Goal: Task Accomplishment & Management: Complete application form

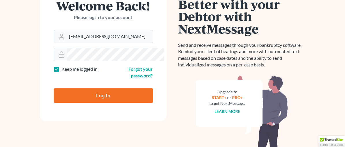
scroll to position [52, 0]
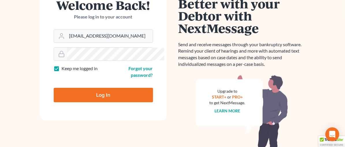
click at [92, 88] on input "Log In" at bounding box center [103, 95] width 99 height 14
type input "Thinking..."
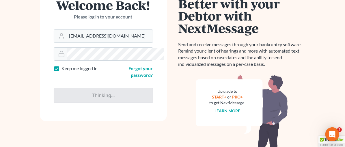
scroll to position [0, 0]
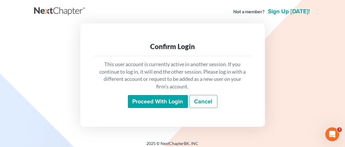
click at [157, 101] on input "Proceed with login" at bounding box center [158, 101] width 60 height 13
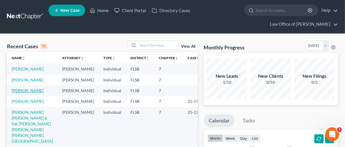
click at [27, 93] on link "[PERSON_NAME]" at bounding box center [28, 90] width 32 height 5
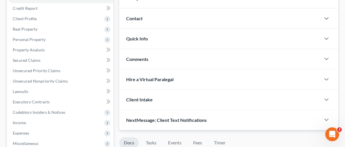
scroll to position [78, 0]
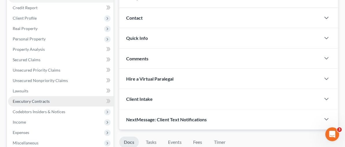
click at [40, 99] on span "Executory Contracts" at bounding box center [31, 101] width 37 height 5
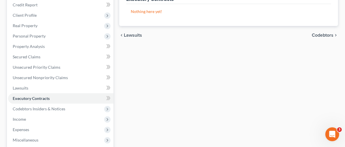
scroll to position [86, 0]
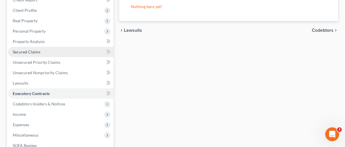
click at [25, 52] on span "Secured Claims" at bounding box center [27, 51] width 28 height 5
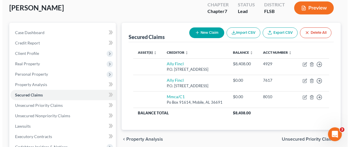
scroll to position [44, 0]
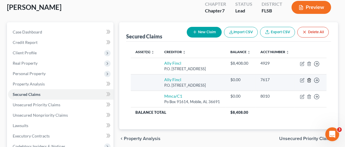
click at [308, 79] on icon "button" at bounding box center [309, 80] width 5 height 5
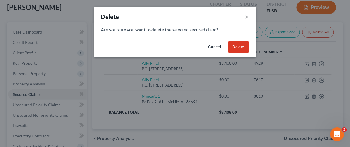
click at [234, 48] on button "Delete" at bounding box center [238, 47] width 21 height 12
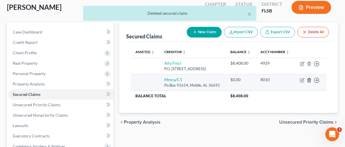
click at [310, 79] on icon "button" at bounding box center [309, 80] width 5 height 5
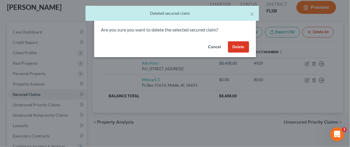
click at [241, 48] on button "Delete" at bounding box center [238, 47] width 21 height 12
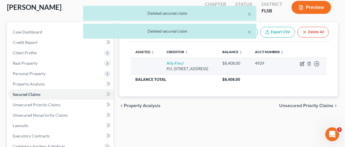
click at [302, 63] on icon "button" at bounding box center [302, 64] width 5 height 5
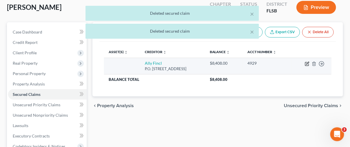
select select "24"
select select "0"
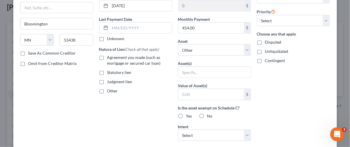
scroll to position [74, 0]
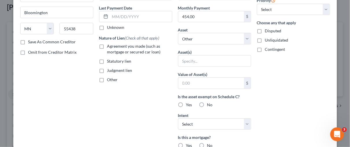
click at [107, 45] on label "Agreement you made (such as mortgage or secured car loan)" at bounding box center [139, 49] width 65 height 12
click at [110, 45] on input "Agreement you made (such as mortgage or secured car loan)" at bounding box center [112, 45] width 4 height 4
checkbox input "true"
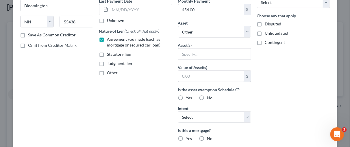
scroll to position [95, 0]
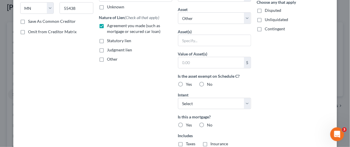
click at [186, 84] on label "Yes" at bounding box center [189, 85] width 6 height 6
click at [188, 84] on input "Yes" at bounding box center [190, 84] width 4 height 4
radio input "true"
click at [243, 100] on select "Select Surrender Redeem Reaffirm Avoid Other" at bounding box center [214, 104] width 73 height 12
select select "2"
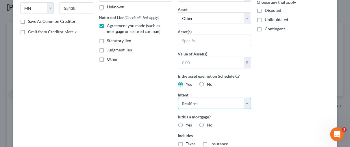
click at [178, 98] on select "Select Surrender Redeem Reaffirm Avoid Other" at bounding box center [214, 104] width 73 height 12
click at [207, 123] on label "No" at bounding box center [209, 125] width 5 height 6
click at [210, 123] on input "No" at bounding box center [212, 124] width 4 height 4
radio input "true"
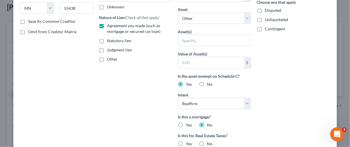
click at [207, 142] on label "No" at bounding box center [209, 144] width 5 height 6
click at [210, 142] on input "No" at bounding box center [212, 143] width 4 height 4
radio input "true"
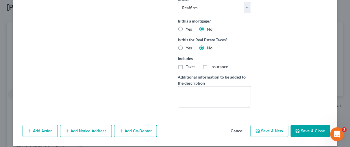
scroll to position [192, 0]
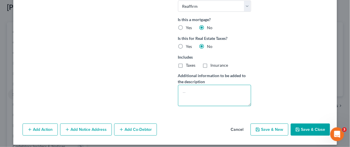
click at [195, 88] on textarea at bounding box center [214, 95] width 73 height 21
drag, startPoint x: 186, startPoint y: 91, endPoint x: 190, endPoint y: 89, distance: 4.5
click at [187, 91] on textarea at bounding box center [214, 95] width 73 height 21
type textarea "2015 Toyota-Scion Rava"
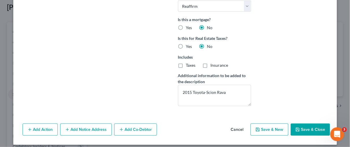
click at [273, 130] on button "Save & New" at bounding box center [270, 130] width 38 height 12
select select
select select "0"
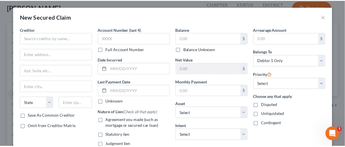
scroll to position [132, 0]
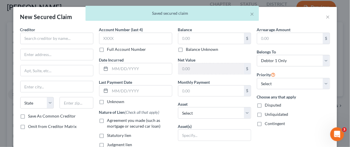
click at [255, 15] on div "× Saved secured claim" at bounding box center [172, 13] width 173 height 15
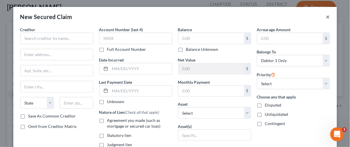
click at [327, 17] on button "×" at bounding box center [328, 16] width 4 height 7
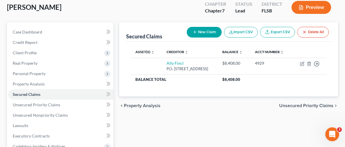
drag, startPoint x: 228, startPoint y: 116, endPoint x: 232, endPoint y: 116, distance: 3.8
click at [228, 117] on div "Secured Claims New Claim Import CSV Export CSV Delete All Asset(s) expand_more …" at bounding box center [229, 137] width 225 height 230
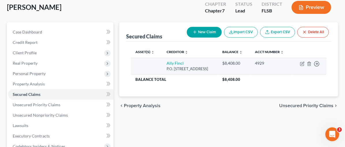
click at [131, 65] on td at bounding box center [146, 66] width 31 height 16
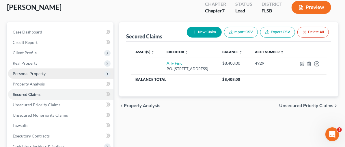
click at [31, 72] on span "Personal Property" at bounding box center [29, 73] width 33 height 5
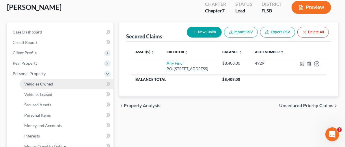
click at [38, 84] on span "Vehicles Owned" at bounding box center [38, 84] width 29 height 5
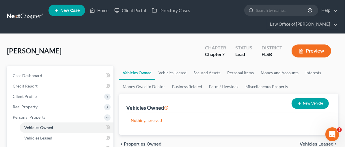
click at [306, 104] on button "New Vehicle" at bounding box center [310, 103] width 37 height 11
select select "0"
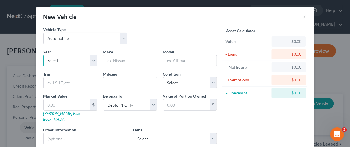
click at [93, 59] on select "Select 2026 2025 2024 2023 2022 2021 2020 2019 2018 2017 2016 2015 2014 2013 20…" at bounding box center [70, 61] width 54 height 12
click at [43, 55] on select "Select 2026 2025 2024 2023 2022 2021 2020 2019 2018 2017 2016 2015 2014 2013 20…" at bounding box center [70, 61] width 54 height 12
click at [127, 61] on input "text" at bounding box center [130, 60] width 53 height 11
click at [90, 60] on select "Select 2026 2025 2024 2023 2022 2021 2020 2019 2018 2017 2016 2015 2014 2013 20…" at bounding box center [70, 61] width 54 height 12
select select "11"
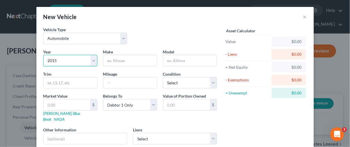
click at [43, 55] on select "Select 2026 2025 2024 2023 2022 2021 2020 2019 2018 2017 2016 2015 2014 2013 20…" at bounding box center [70, 61] width 54 height 12
click at [121, 61] on input "text" at bounding box center [130, 60] width 53 height 11
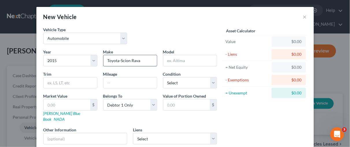
drag, startPoint x: 141, startPoint y: 59, endPoint x: 129, endPoint y: 60, distance: 11.9
click at [129, 60] on input "Toyota-Scion Rava" at bounding box center [130, 60] width 53 height 11
type input "Toyota-Scion"
click at [178, 61] on input "text" at bounding box center [189, 60] width 53 height 11
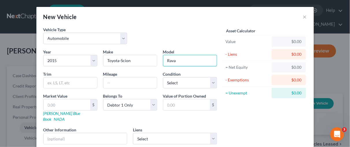
type input "Rava"
click at [254, 117] on div "Asset Calculator Value $0.00 - Liens $0.00 = Net Equity $0.00 - Exemptions $0.0…" at bounding box center [265, 88] width 90 height 123
click at [58, 84] on input "text" at bounding box center [70, 82] width 53 height 11
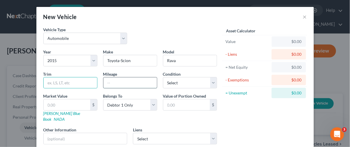
click at [132, 85] on input "text" at bounding box center [130, 82] width 53 height 11
click at [211, 83] on select "Select Excellent Very Good Good Fair Poor" at bounding box center [190, 83] width 54 height 12
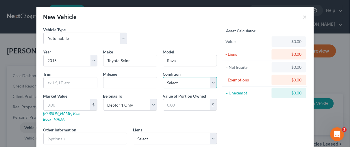
select select "2"
click at [163, 77] on select "Select Excellent Very Good Good Fair Poor" at bounding box center [190, 83] width 54 height 12
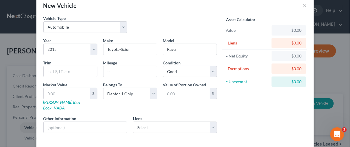
scroll to position [31, 0]
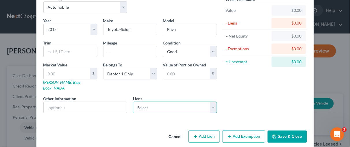
click at [211, 102] on select "Select Ally Fincl - $8,408.00" at bounding box center [175, 108] width 84 height 12
select select "24"
select select "0"
select select "2"
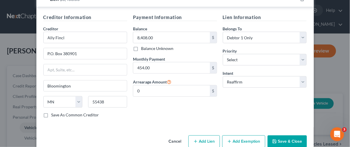
scroll to position [166, 0]
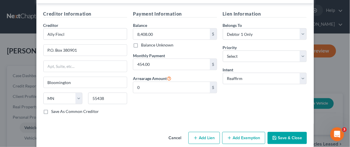
click at [250, 132] on button "Add Exemption" at bounding box center [243, 138] width 43 height 12
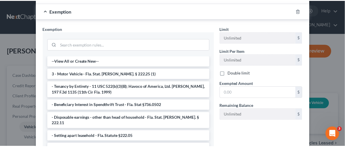
scroll to position [288, 0]
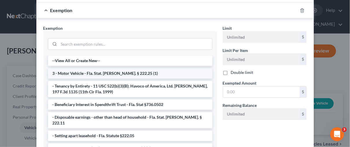
click at [118, 68] on li "3 - Motor Vehicle - Fla. Stat. Ann. § 222.25 (1)" at bounding box center [130, 73] width 165 height 10
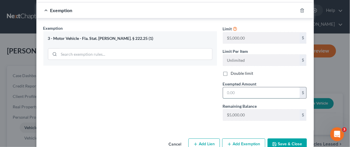
click at [231, 87] on input "text" at bounding box center [261, 92] width 77 height 11
type input "0.00"
click at [288, 138] on button "Save & Close" at bounding box center [287, 144] width 39 height 12
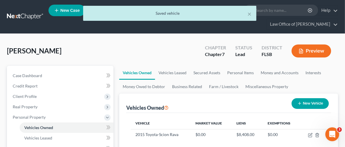
click at [262, 101] on div "Vehicles Owned New Vehicle" at bounding box center [228, 103] width 205 height 19
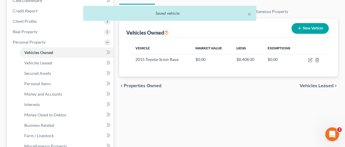
scroll to position [90, 0]
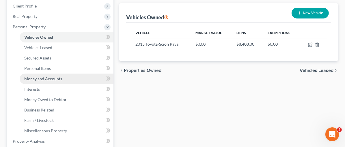
click at [44, 76] on span "Money and Accounts" at bounding box center [43, 78] width 38 height 5
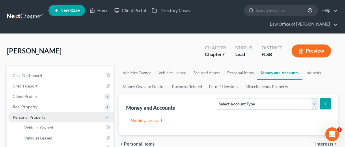
click at [27, 117] on span "Personal Property" at bounding box center [29, 117] width 33 height 5
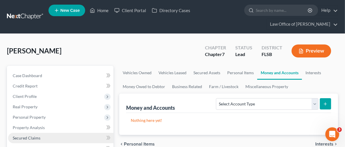
click at [33, 134] on link "Secured Claims" at bounding box center [61, 138] width 106 height 10
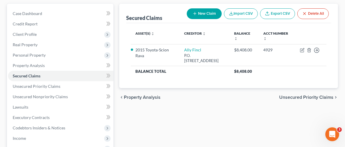
scroll to position [81, 0]
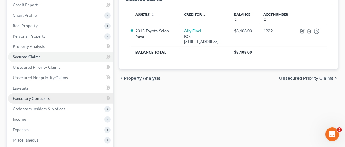
click at [28, 97] on span "Executory Contracts" at bounding box center [31, 98] width 37 height 5
